Goal: Consume media (video, audio): Consume media (video, audio)

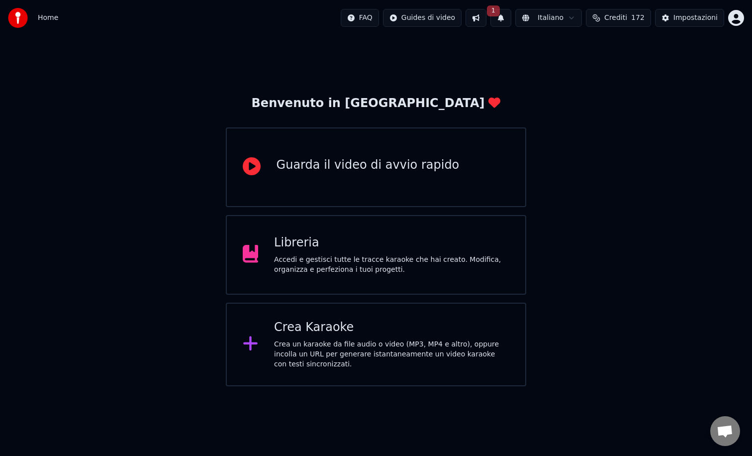
click at [500, 14] on span "1" at bounding box center [493, 10] width 13 height 11
click at [575, 48] on button "Aggiorna" at bounding box center [576, 49] width 48 height 18
click at [298, 242] on div "Libreria" at bounding box center [391, 243] width 235 height 16
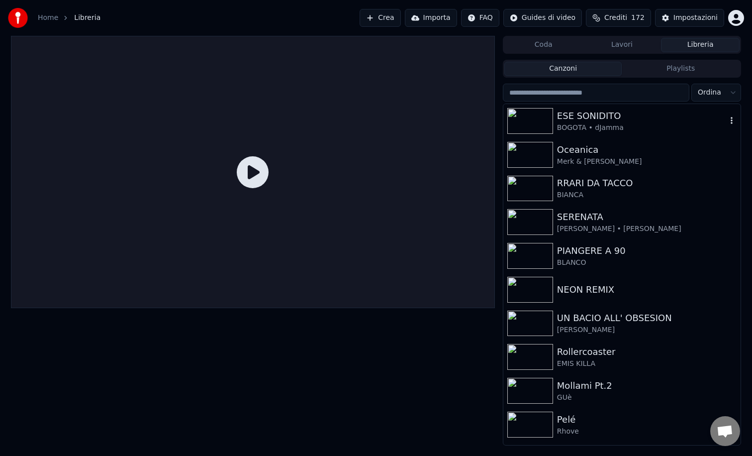
click at [597, 130] on div "BOGOTA • dJamma" at bounding box center [642, 128] width 170 height 10
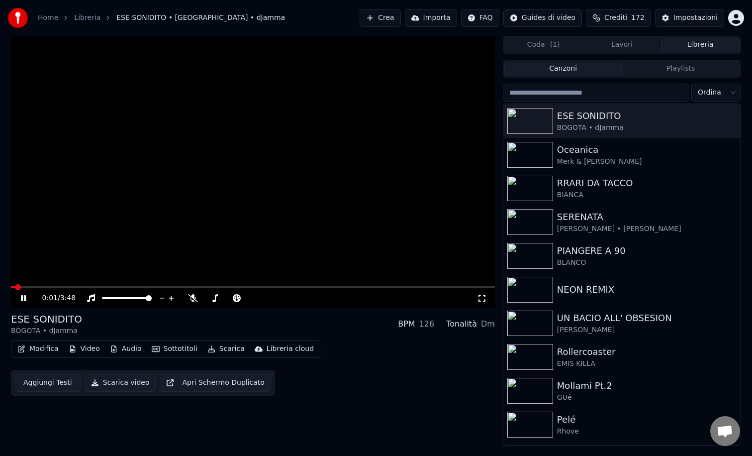
click at [21, 300] on icon at bounding box center [23, 298] width 5 height 6
click at [542, 155] on img at bounding box center [530, 155] width 46 height 26
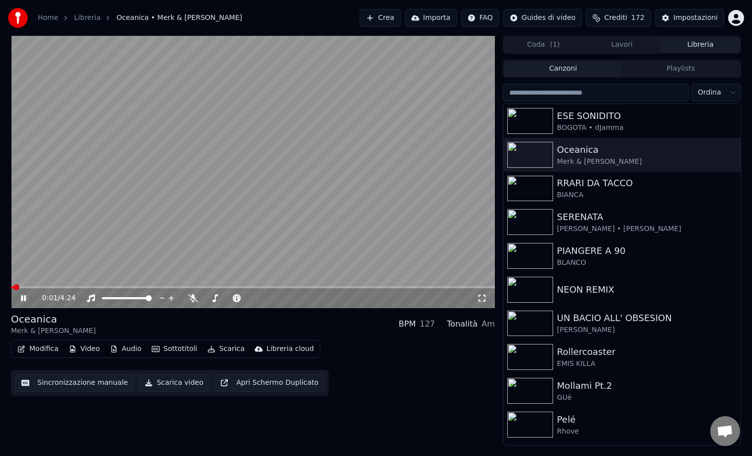
click at [109, 286] on span at bounding box center [253, 287] width 484 height 2
click at [195, 298] on icon at bounding box center [193, 298] width 10 height 8
click at [23, 298] on icon at bounding box center [30, 298] width 23 height 8
click at [23, 298] on icon at bounding box center [23, 298] width 6 height 7
click at [23, 298] on icon at bounding box center [30, 298] width 23 height 8
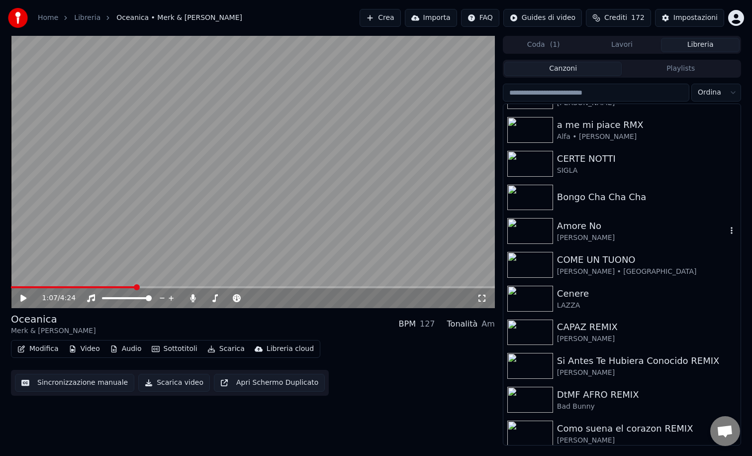
scroll to position [465, 0]
click at [537, 201] on img at bounding box center [530, 197] width 46 height 26
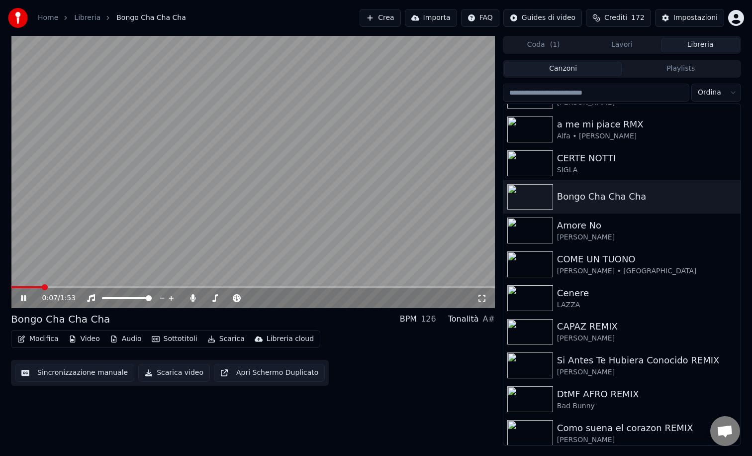
click at [22, 297] on icon at bounding box center [23, 298] width 5 height 6
